Goal: Find specific fact: Find specific fact

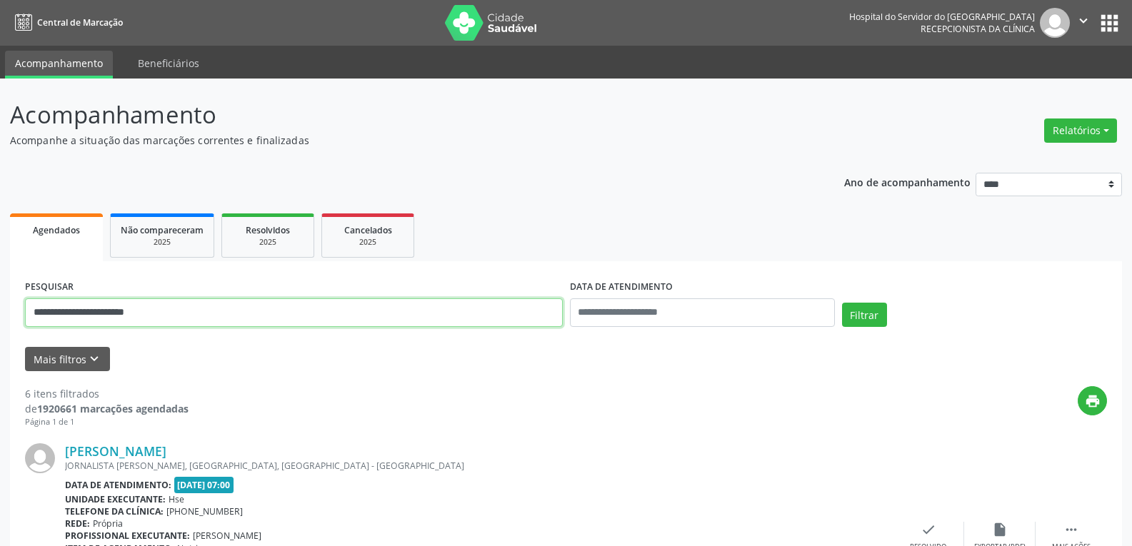
drag, startPoint x: 197, startPoint y: 312, endPoint x: 0, endPoint y: 287, distance: 198.6
click at [39, 310] on input "**********" at bounding box center [294, 312] width 538 height 29
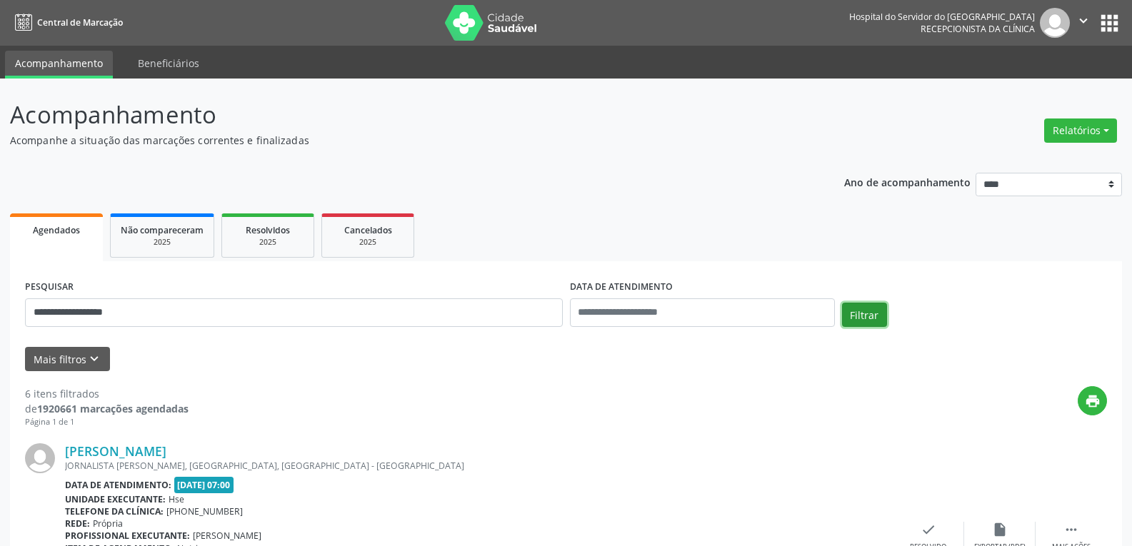
click at [867, 320] on button "Filtrar" at bounding box center [864, 315] width 45 height 24
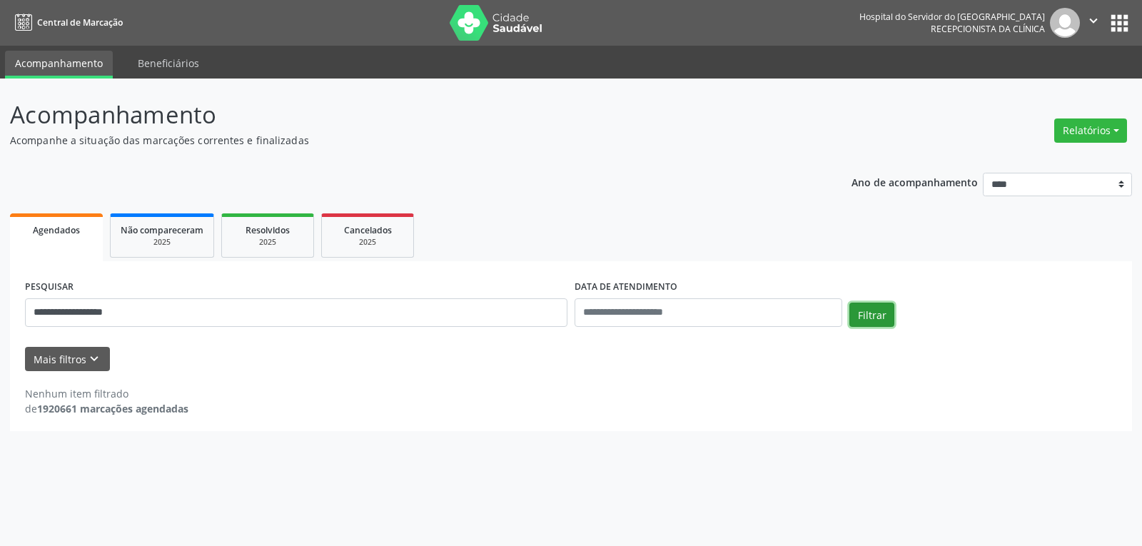
click at [870, 313] on button "Filtrar" at bounding box center [872, 315] width 45 height 24
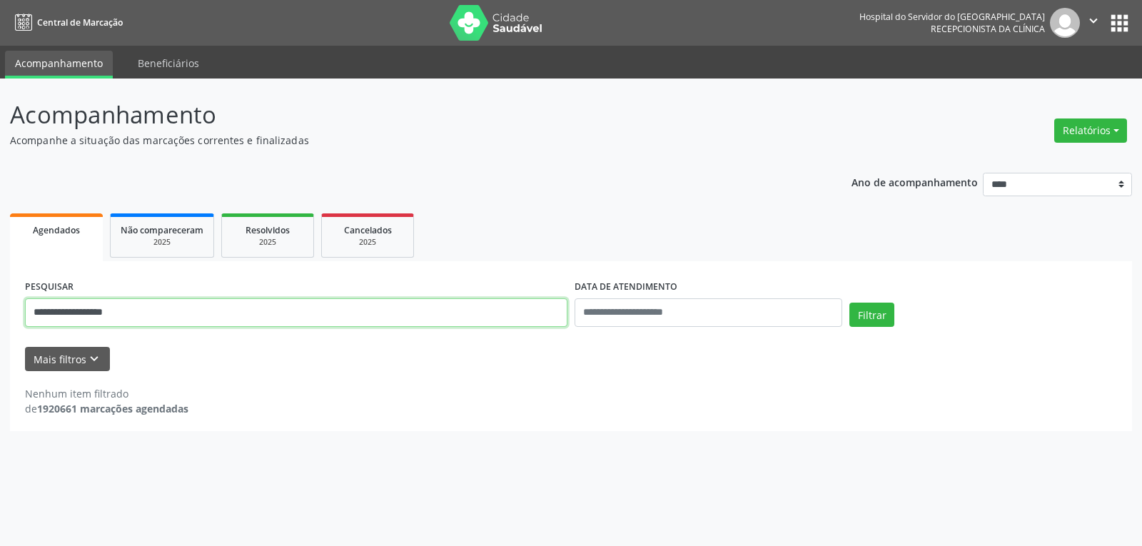
drag, startPoint x: 194, startPoint y: 323, endPoint x: 0, endPoint y: 322, distance: 194.2
click at [0, 322] on div "**********" at bounding box center [571, 313] width 1142 height 468
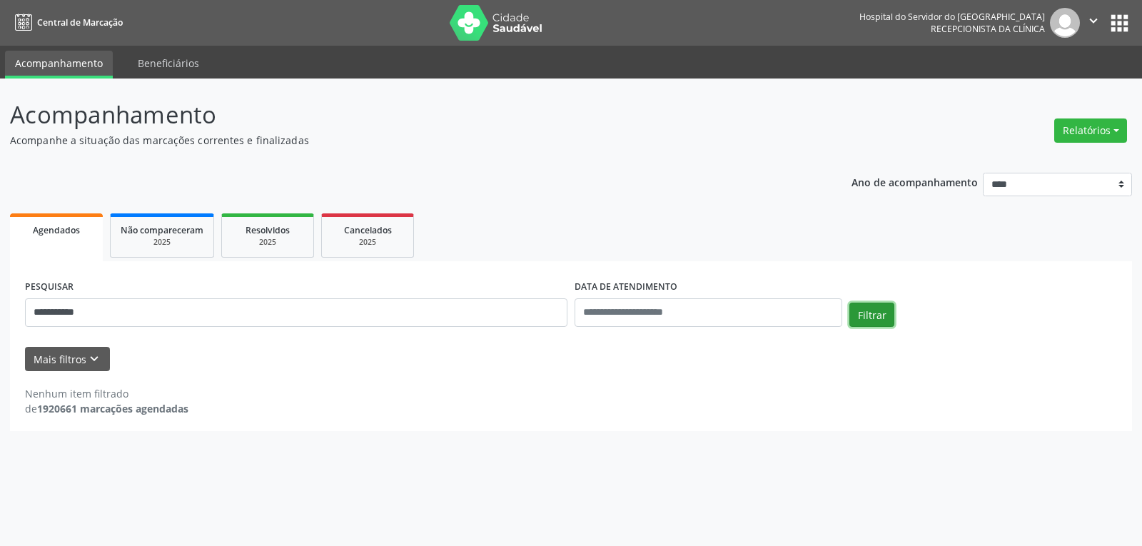
click at [866, 316] on button "Filtrar" at bounding box center [872, 315] width 45 height 24
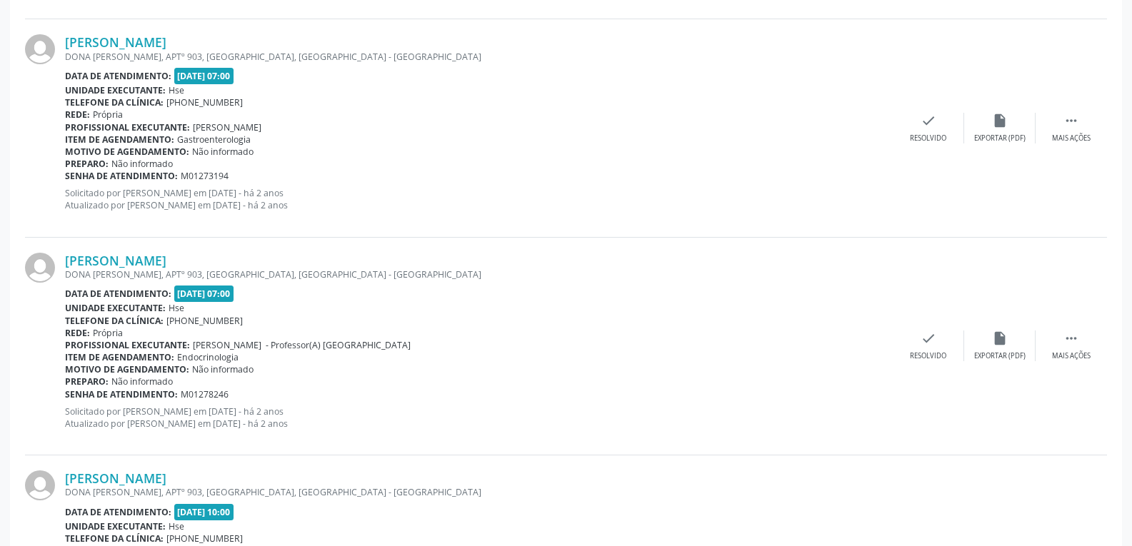
scroll to position [1857, 0]
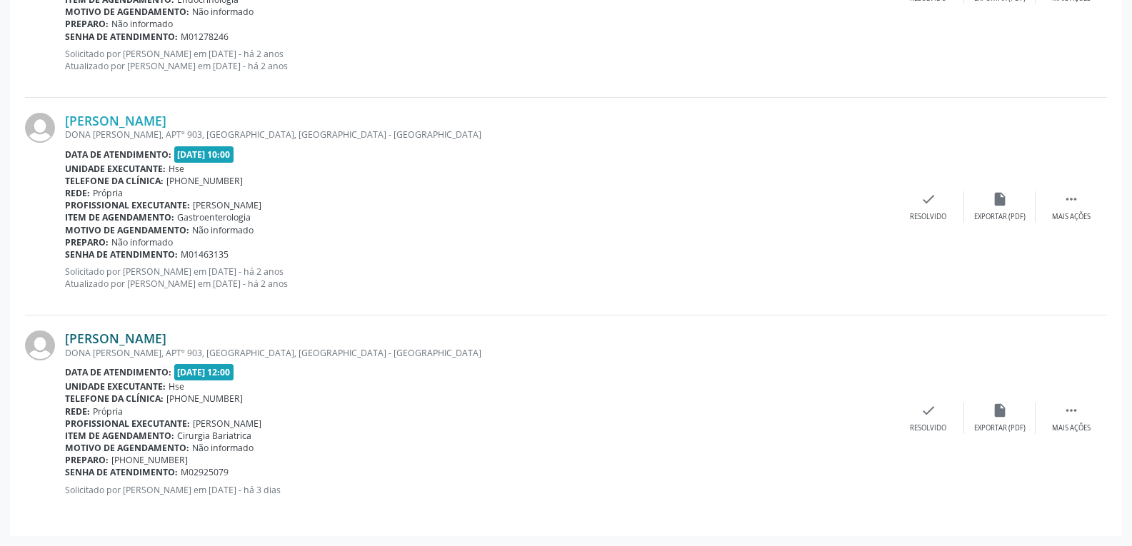
click at [146, 338] on link "[PERSON_NAME]" at bounding box center [115, 339] width 101 height 16
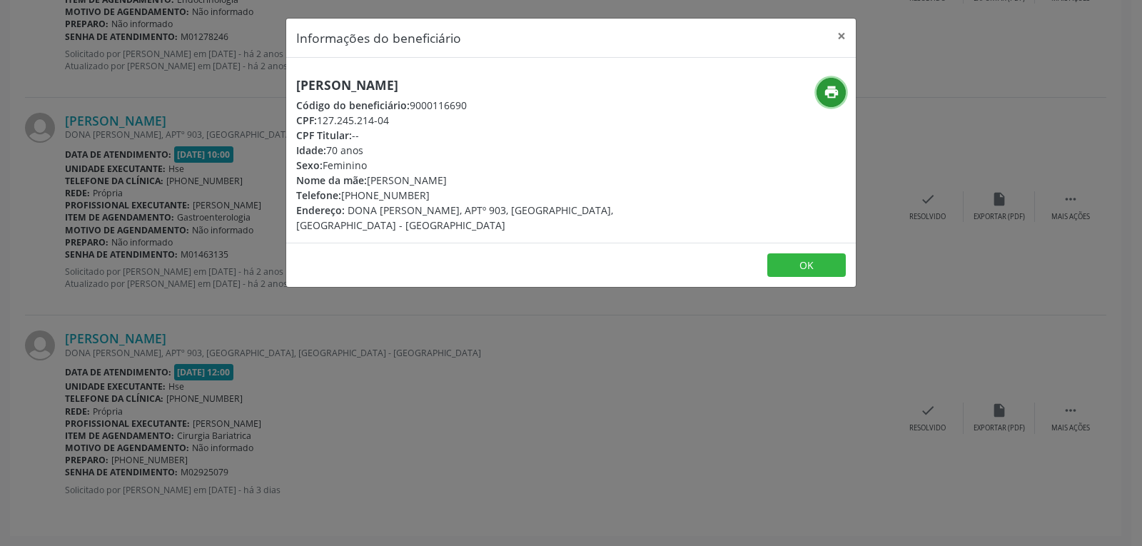
click at [829, 94] on icon "print" at bounding box center [832, 92] width 16 height 16
drag, startPoint x: 318, startPoint y: 116, endPoint x: 423, endPoint y: 118, distance: 105.0
click at [423, 118] on div "CPF: 127.245.214-04" at bounding box center [476, 120] width 360 height 15
copy div "127.245.214-04"
drag, startPoint x: 363, startPoint y: 196, endPoint x: 457, endPoint y: 193, distance: 93.6
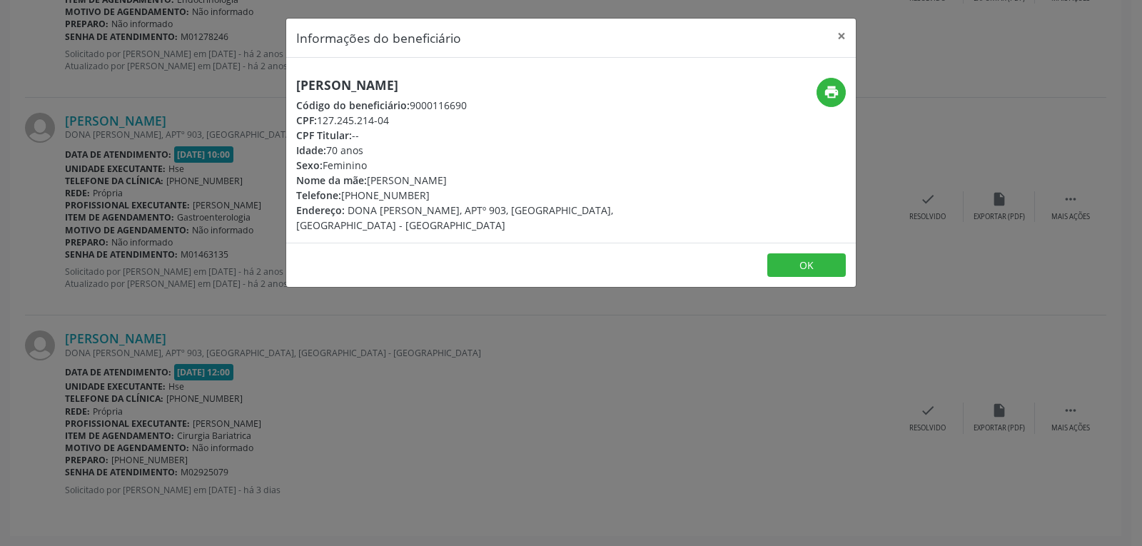
click at [457, 193] on div "Telefone: [PHONE_NUMBER]" at bounding box center [476, 195] width 360 height 15
copy div "99919-2022"
click at [840, 36] on button "×" at bounding box center [841, 36] width 29 height 35
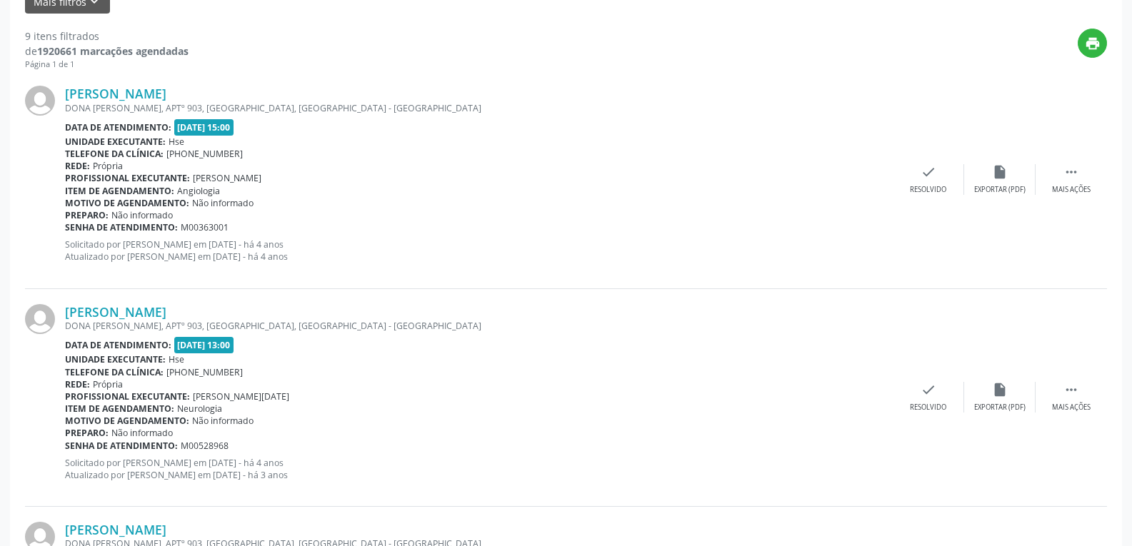
scroll to position [0, 0]
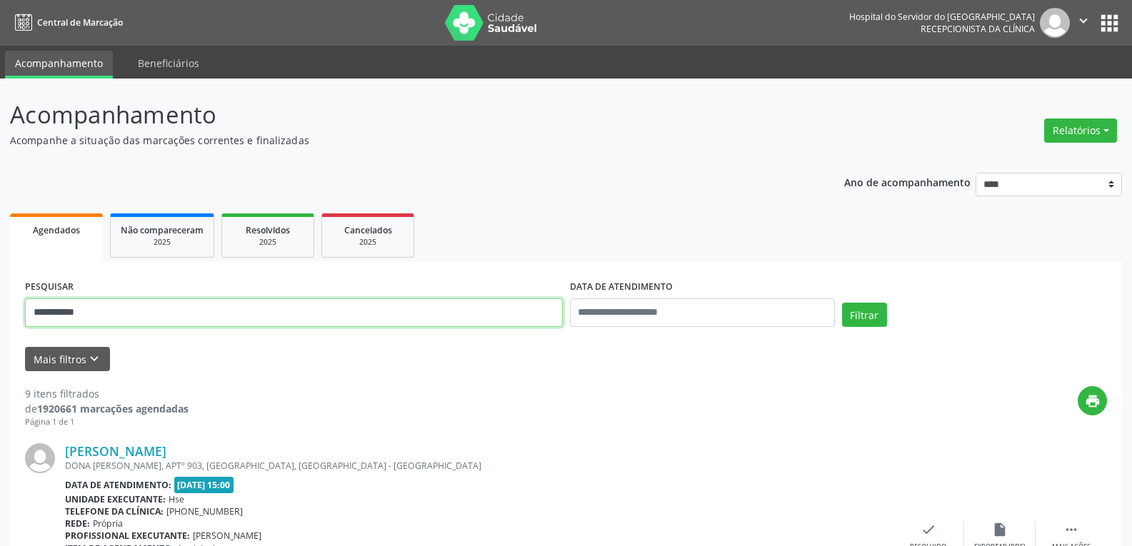
drag, startPoint x: 144, startPoint y: 308, endPoint x: 0, endPoint y: 308, distance: 143.5
type input "**********"
click at [842, 303] on button "Filtrar" at bounding box center [864, 315] width 45 height 24
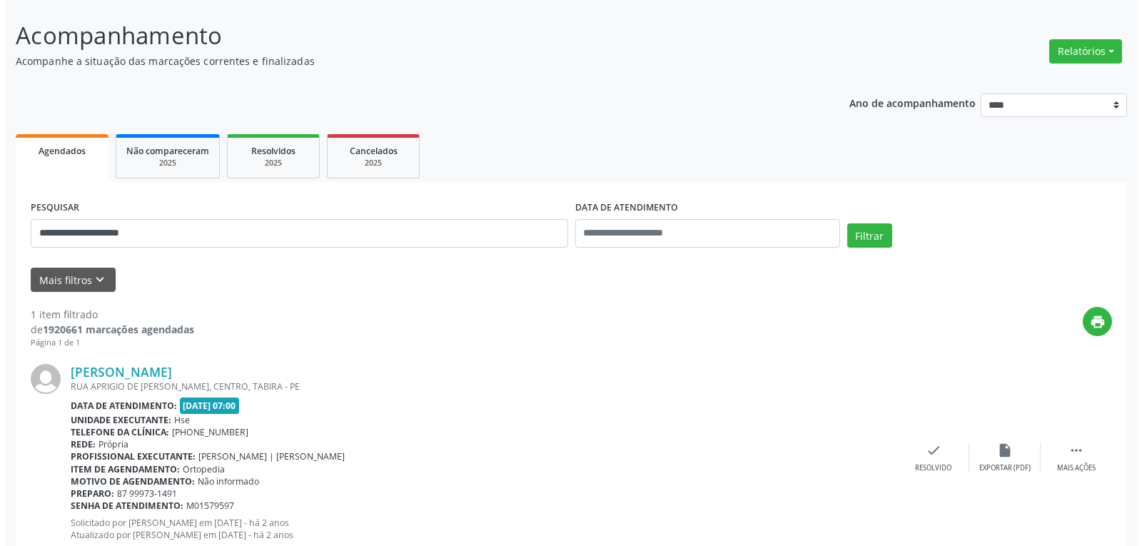
scroll to position [125, 0]
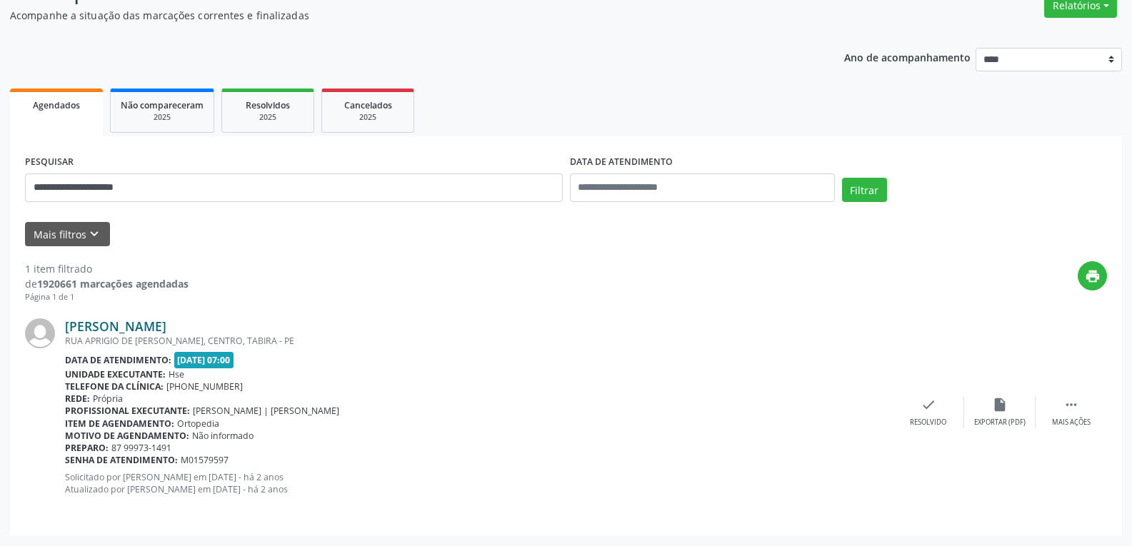
click at [146, 325] on link "[PERSON_NAME]" at bounding box center [115, 326] width 101 height 16
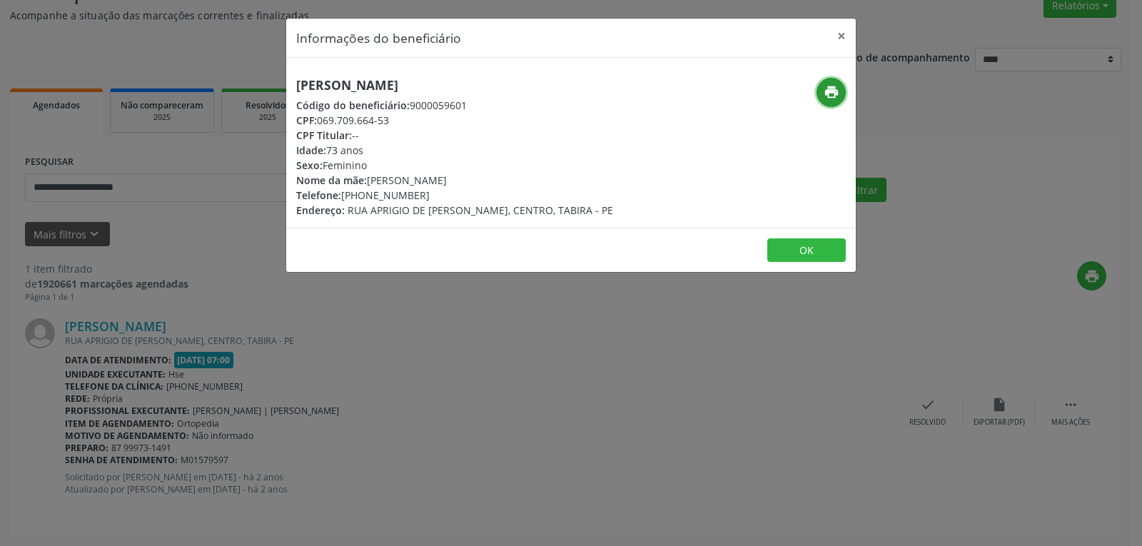
click at [829, 91] on icon "print" at bounding box center [832, 92] width 16 height 16
drag, startPoint x: 317, startPoint y: 119, endPoint x: 401, endPoint y: 121, distance: 83.6
click at [401, 121] on div "CPF: 069.709.664-53" at bounding box center [454, 120] width 317 height 15
copy div "069.709.664-53"
drag, startPoint x: 342, startPoint y: 193, endPoint x: 419, endPoint y: 193, distance: 77.1
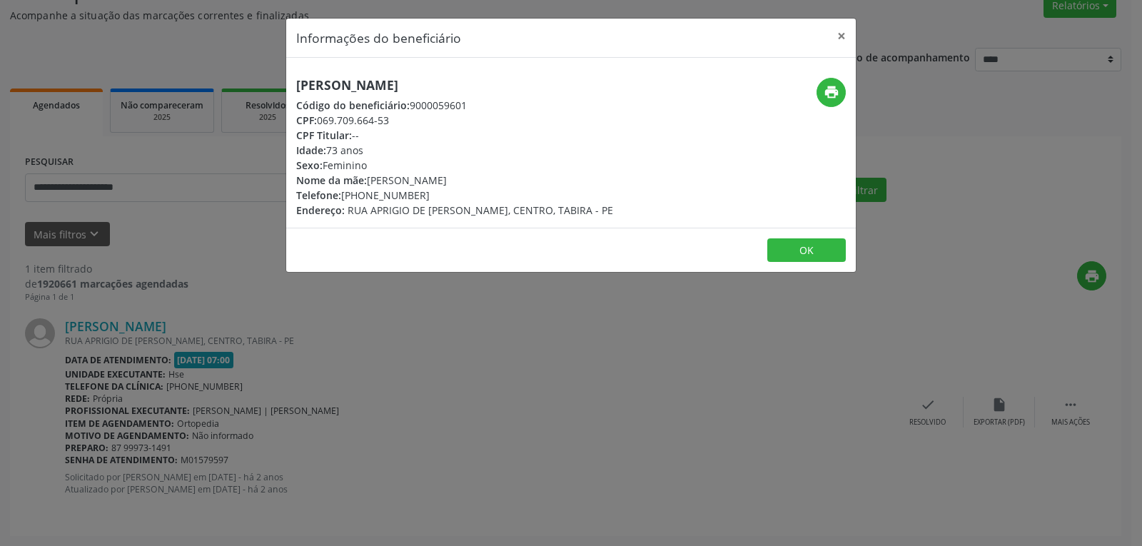
click at [419, 193] on div "Telefone: [PHONE_NUMBER]" at bounding box center [454, 195] width 317 height 15
copy div "[PHONE_NUMBER]"
